Goal: Information Seeking & Learning: Learn about a topic

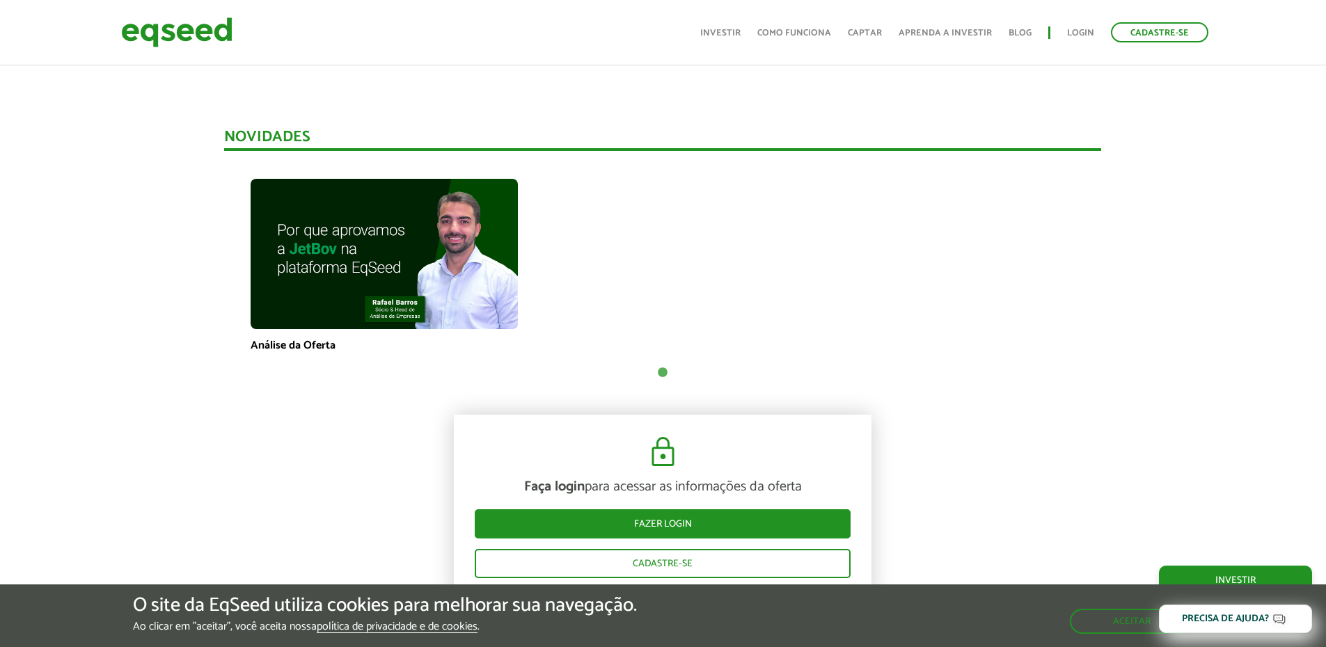
scroll to position [1720, 0]
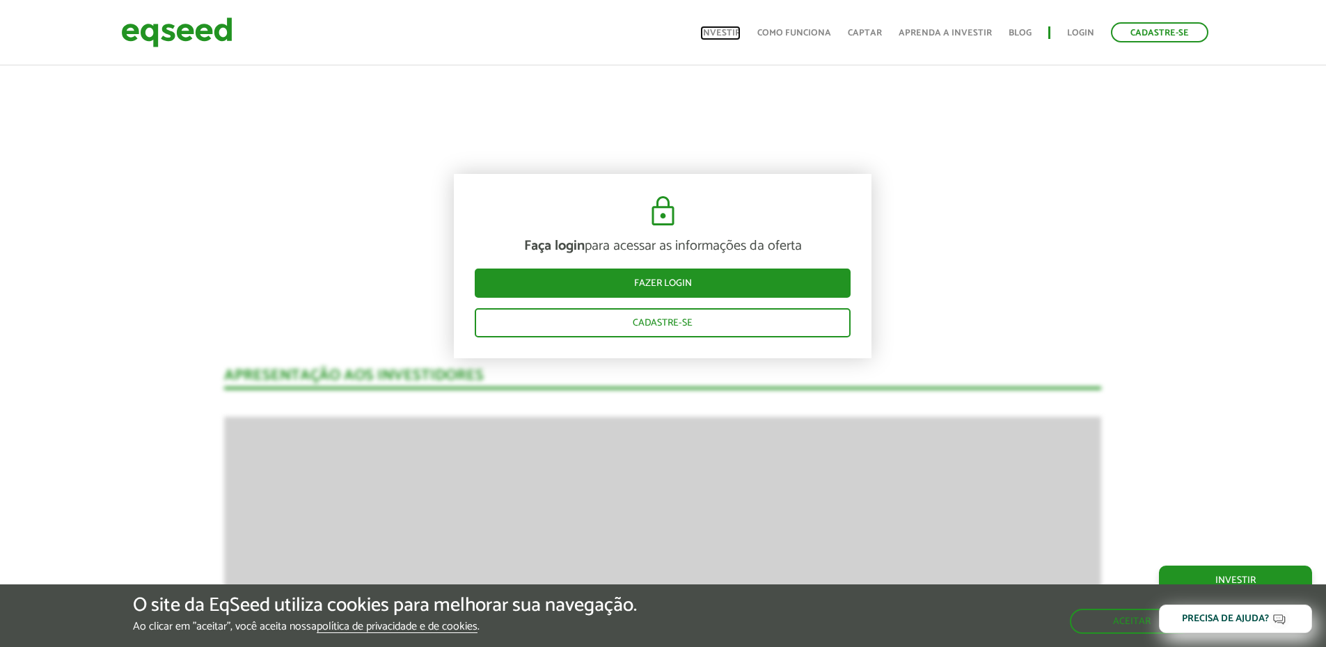
click at [732, 29] on link "Investir" at bounding box center [720, 33] width 40 height 9
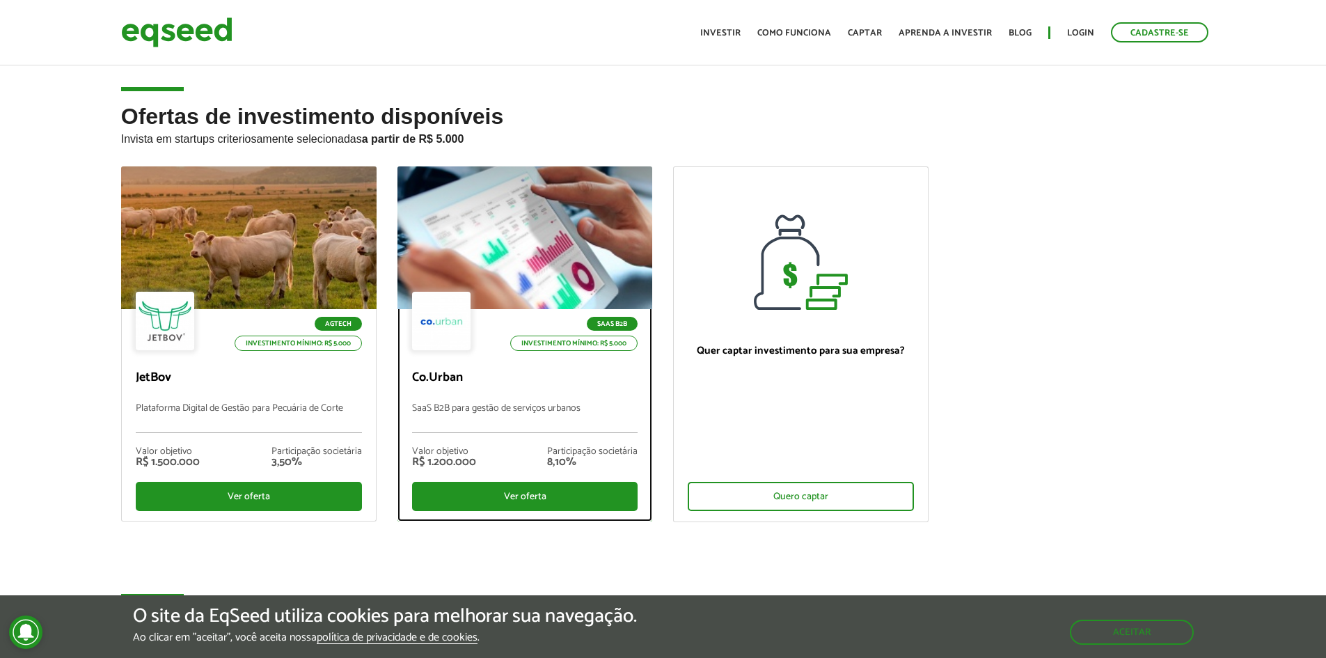
click at [503, 211] on div at bounding box center [525, 237] width 306 height 171
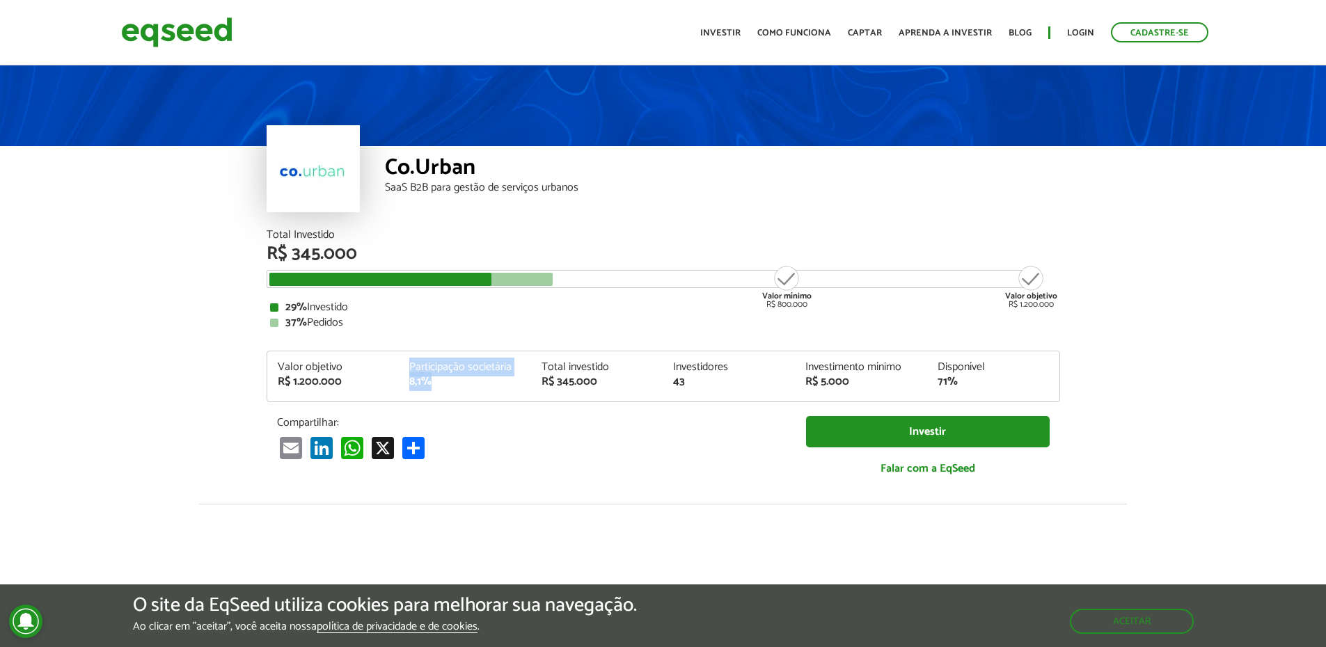
drag, startPoint x: 429, startPoint y: 386, endPoint x: 397, endPoint y: 383, distance: 32.8
click at [397, 383] on div "Valor objetivo R$ 1.200.000 Participação societária 8,1% Total investido R$ 345…" at bounding box center [663, 382] width 792 height 40
click at [720, 35] on link "Investir" at bounding box center [720, 33] width 40 height 9
